Goal: Task Accomplishment & Management: Manage account settings

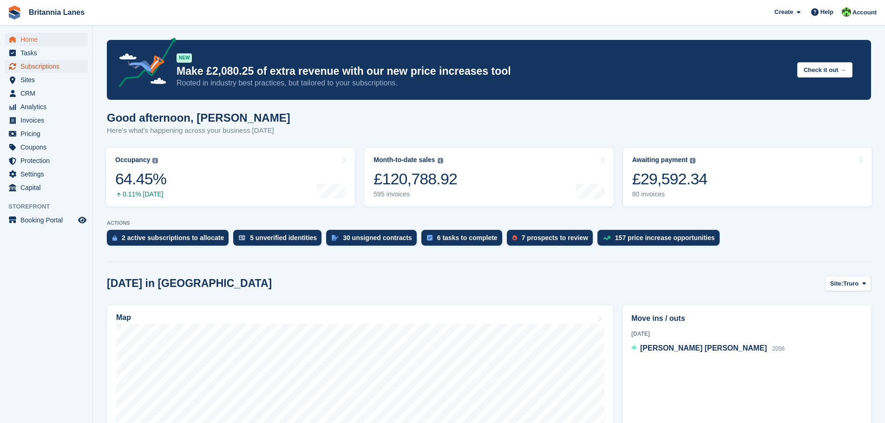
click at [39, 63] on span "Subscriptions" at bounding box center [48, 66] width 56 height 13
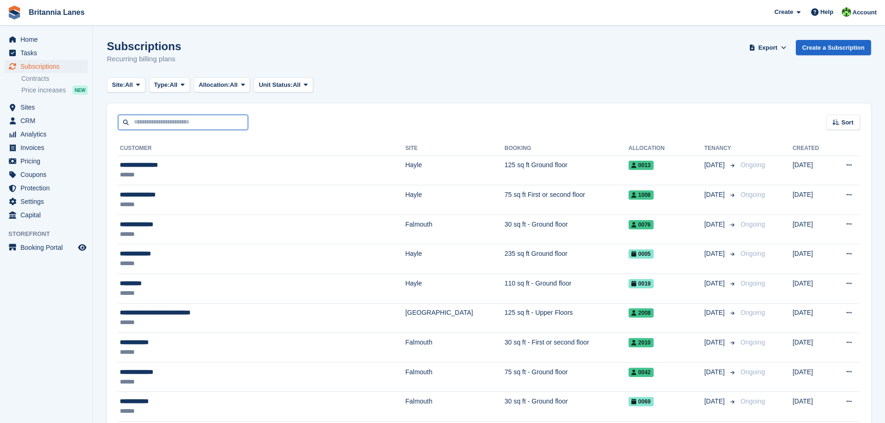
click at [168, 124] on input "text" at bounding box center [183, 122] width 130 height 15
type input "*****"
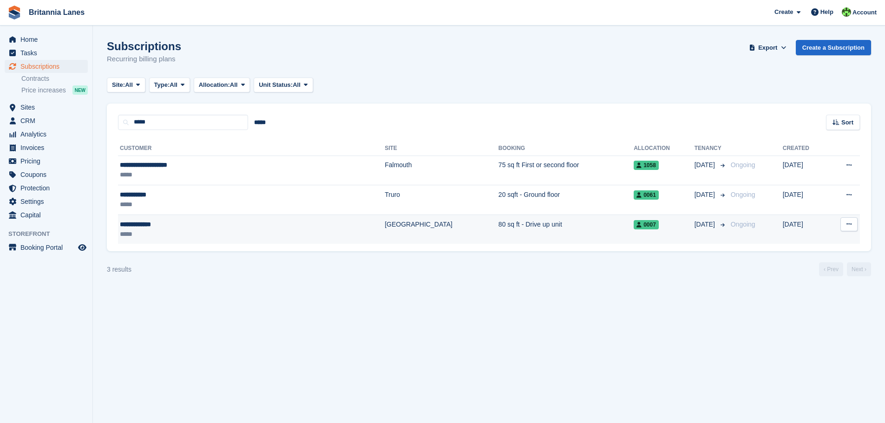
click at [208, 238] on div "*****" at bounding box center [198, 234] width 157 height 10
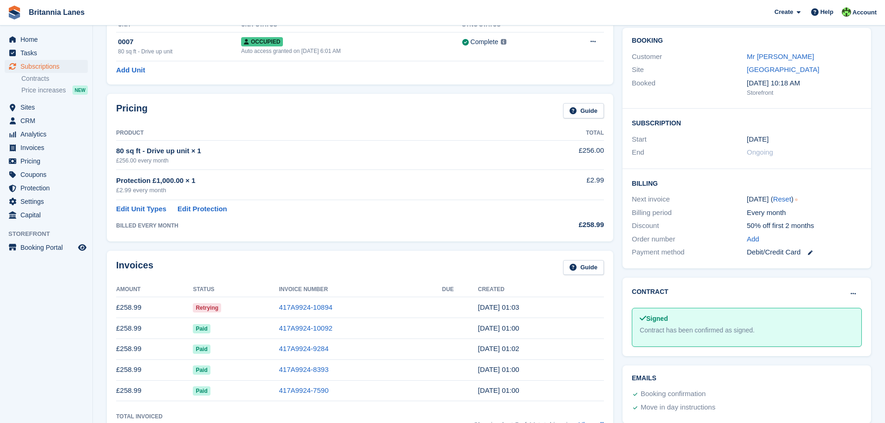
scroll to position [93, 0]
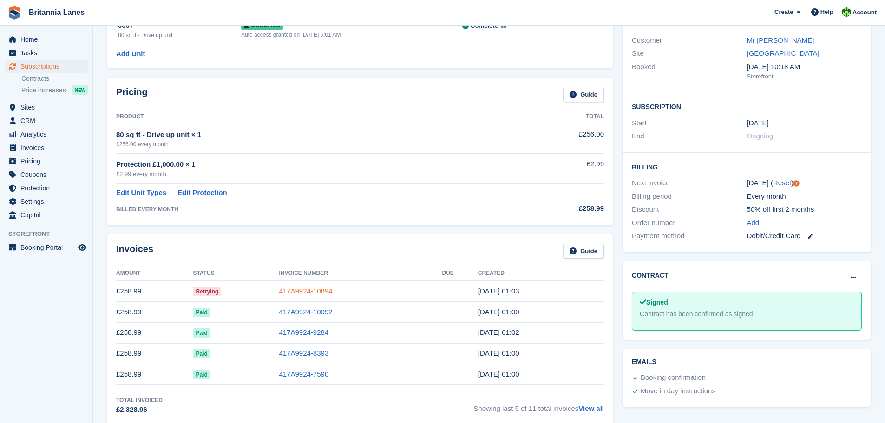
click at [301, 288] on link "417A9924-10894" at bounding box center [305, 291] width 53 height 8
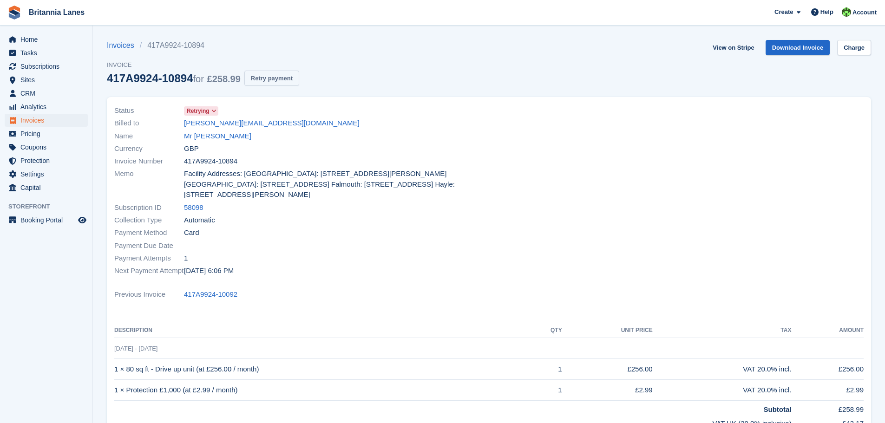
click at [279, 78] on button "Retry payment" at bounding box center [271, 78] width 55 height 15
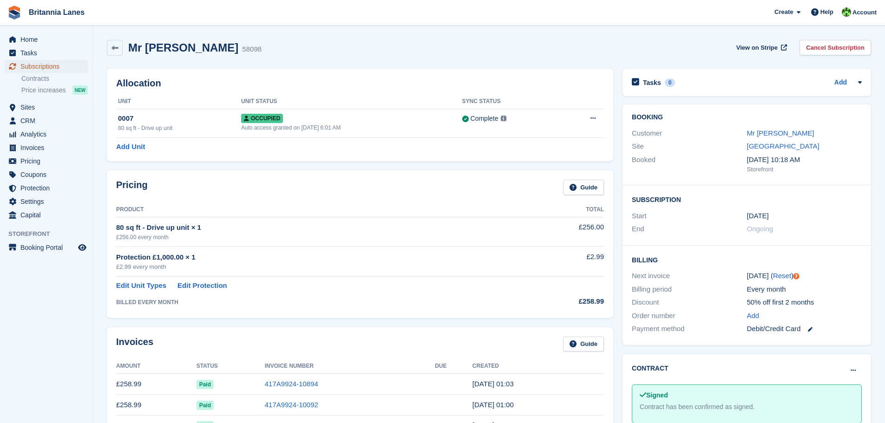
click at [38, 65] on span "Subscriptions" at bounding box center [48, 66] width 56 height 13
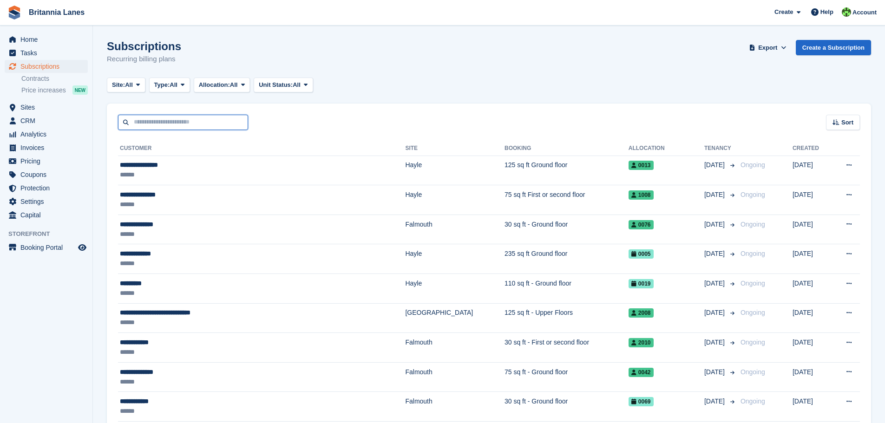
click at [174, 121] on input "text" at bounding box center [183, 122] width 130 height 15
type input "*****"
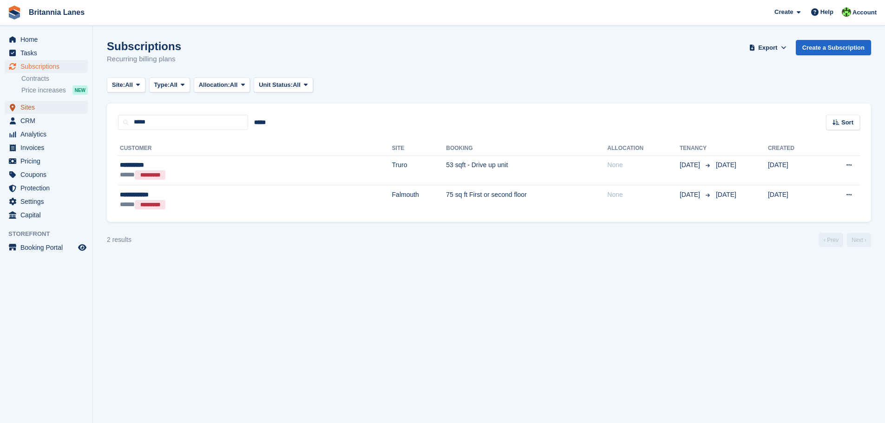
click at [29, 105] on span "Sites" at bounding box center [48, 107] width 56 height 13
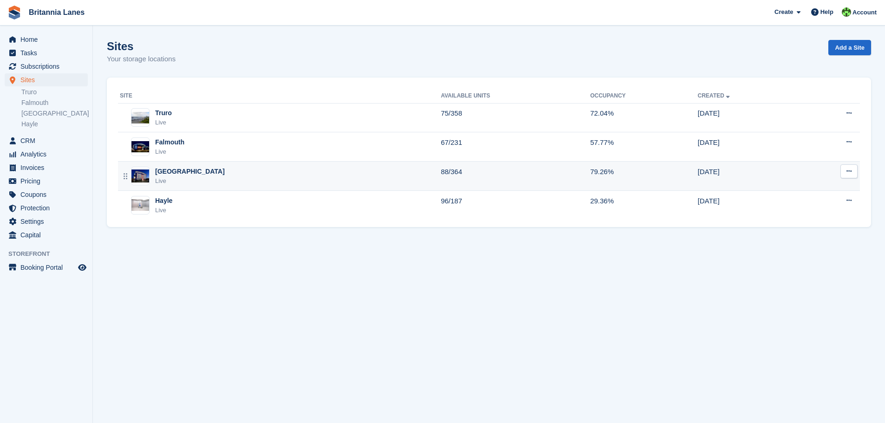
click at [201, 170] on div "Exeter Live" at bounding box center [280, 176] width 321 height 19
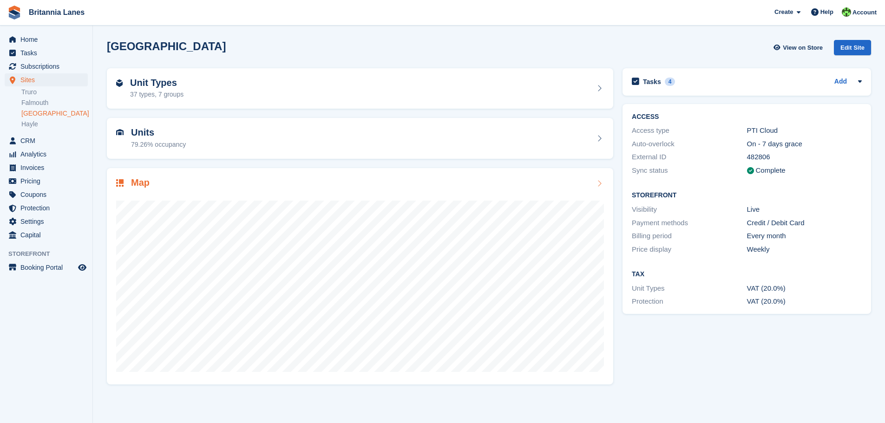
click at [292, 184] on div "Map" at bounding box center [360, 183] width 488 height 13
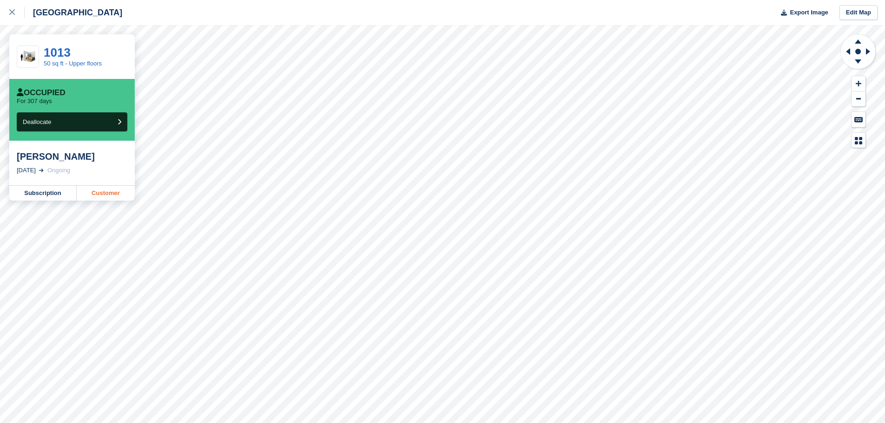
click at [100, 192] on link "Customer" at bounding box center [106, 193] width 58 height 15
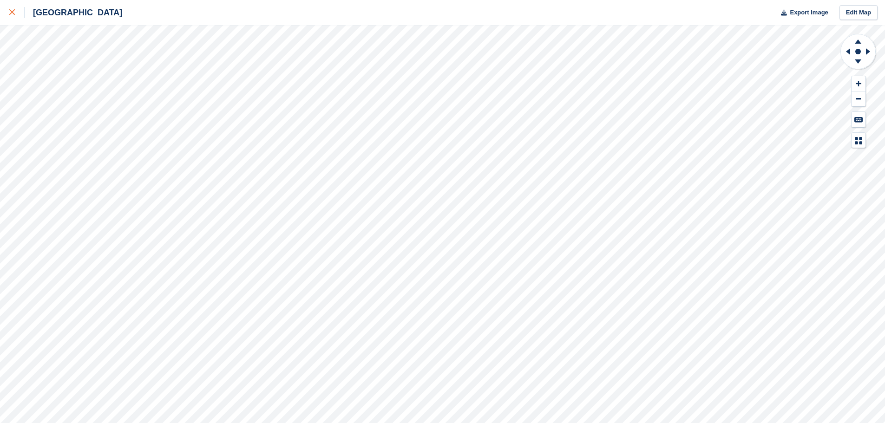
click at [15, 10] on div at bounding box center [16, 12] width 15 height 11
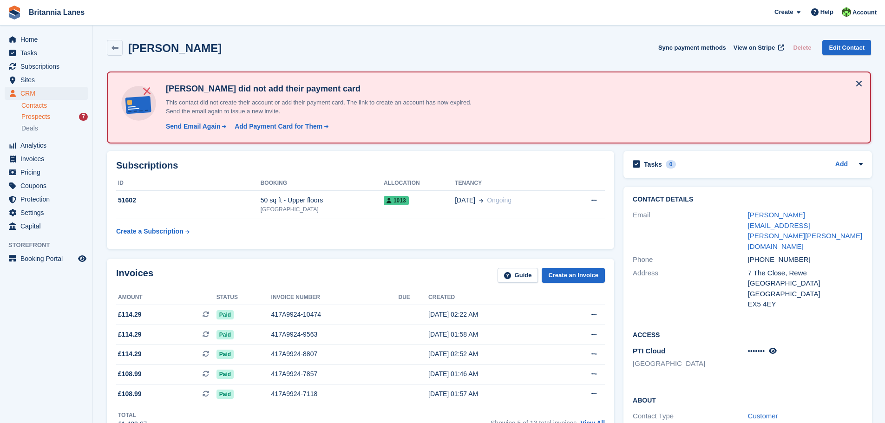
click at [26, 118] on span "Prospects" at bounding box center [35, 116] width 29 height 9
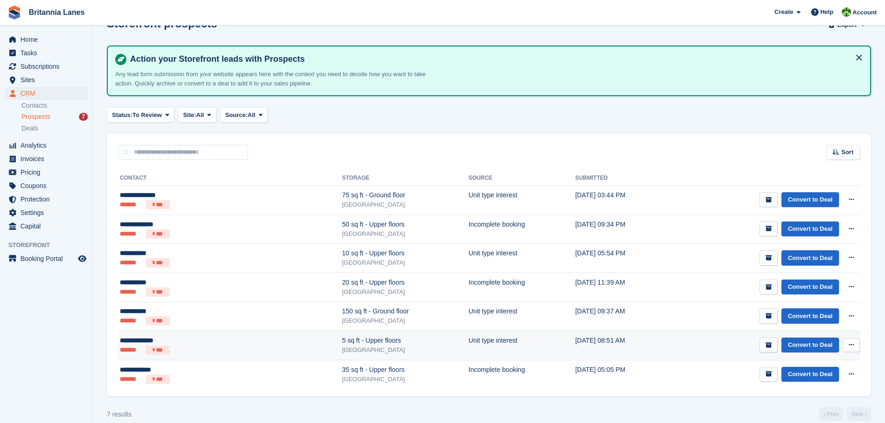
scroll to position [35, 0]
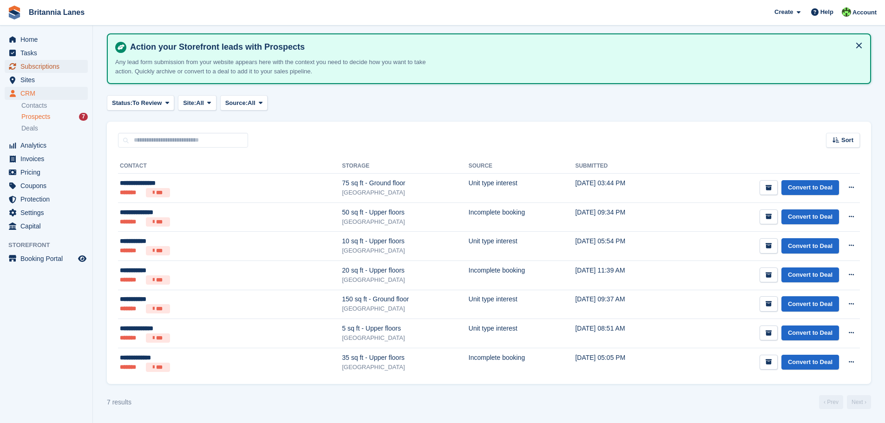
click at [38, 68] on span "Subscriptions" at bounding box center [48, 66] width 56 height 13
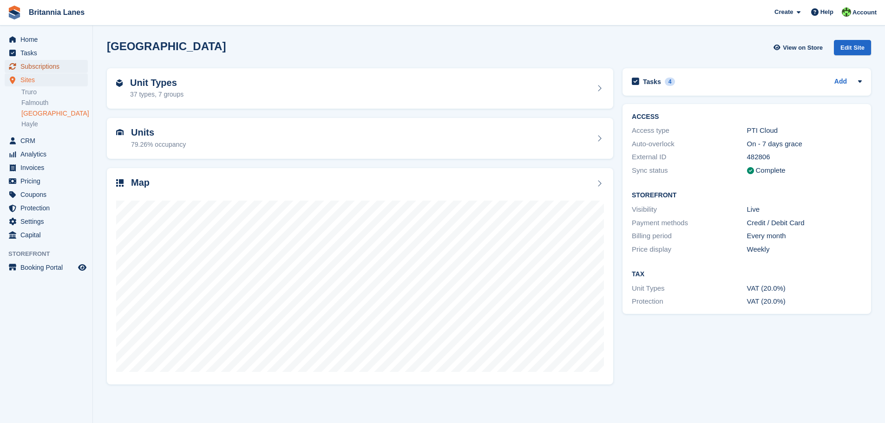
click at [35, 68] on span "Subscriptions" at bounding box center [48, 66] width 56 height 13
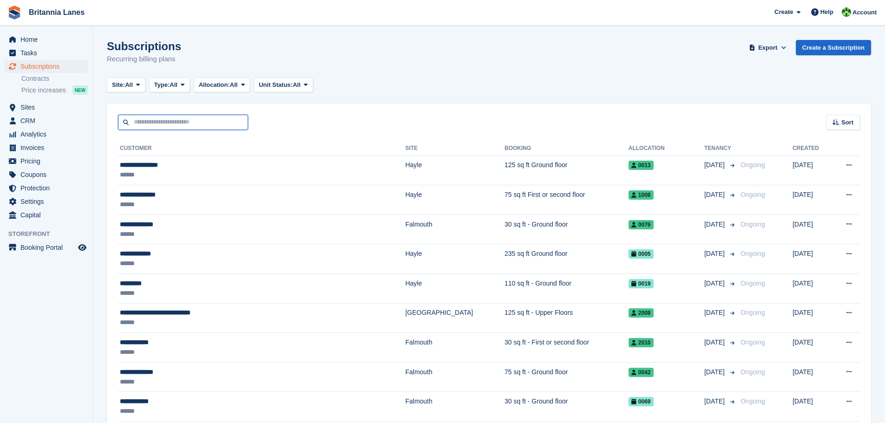
click at [143, 120] on input "text" at bounding box center [183, 122] width 130 height 15
